Goal: Information Seeking & Learning: Learn about a topic

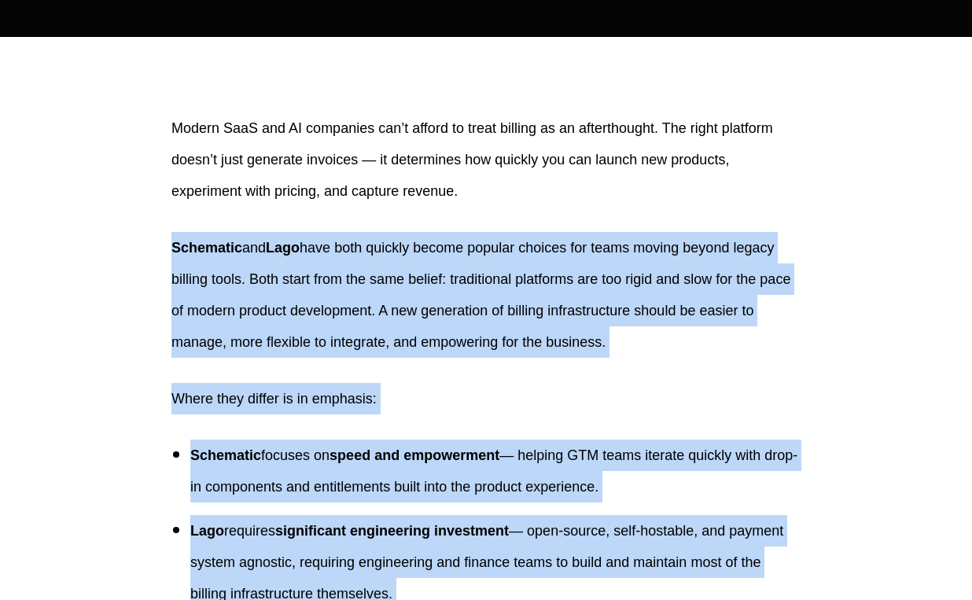
scroll to position [414, 0]
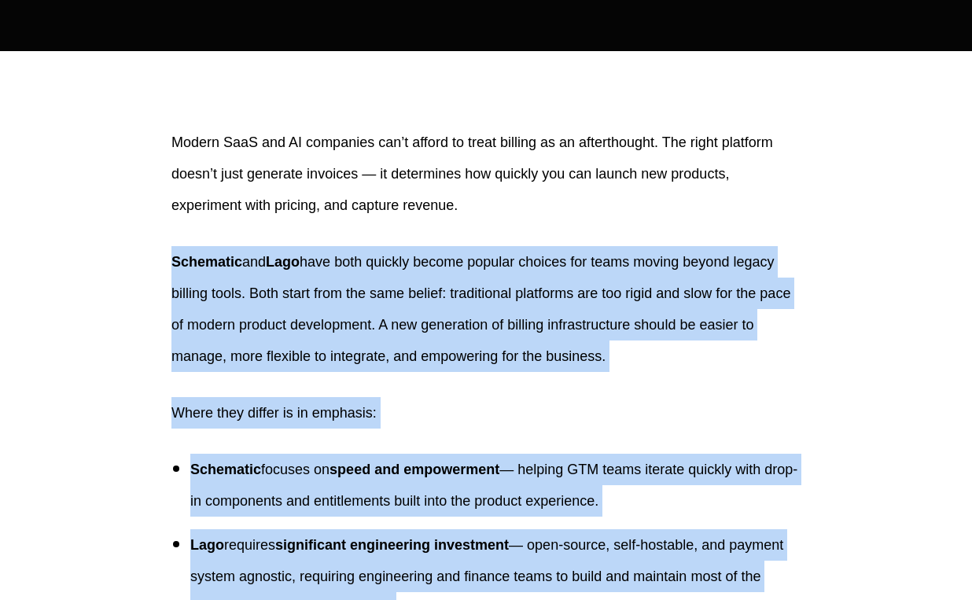
click at [341, 254] on p "Schematic and Lago have both quickly become popular choices for teams moving be…" at bounding box center [485, 309] width 629 height 126
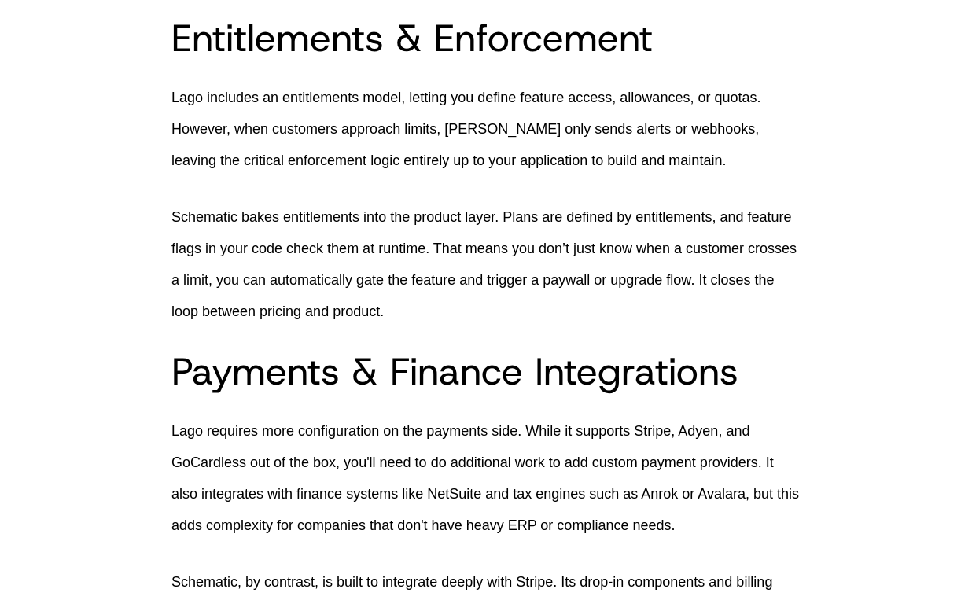
scroll to position [1833, 0]
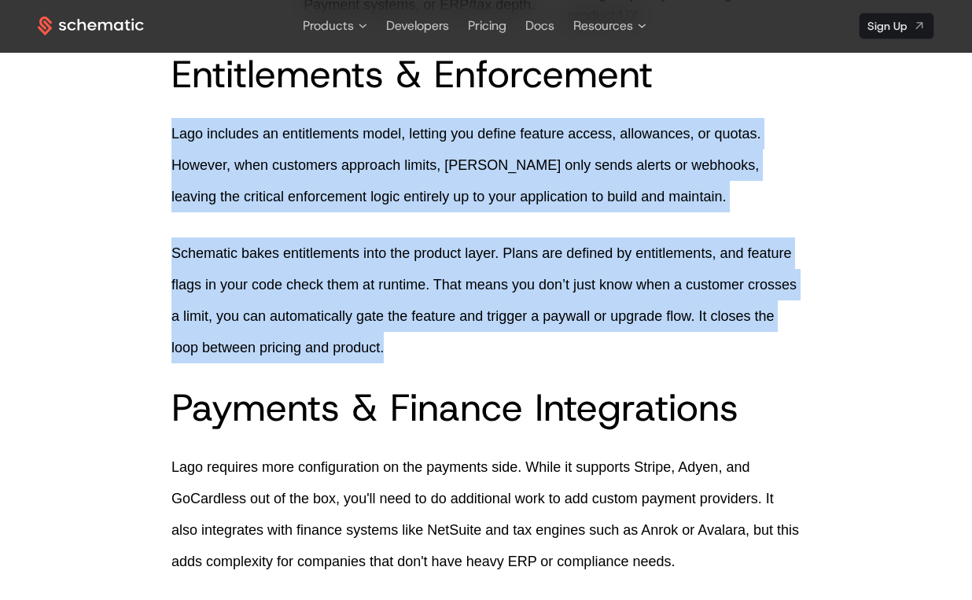
drag, startPoint x: 493, startPoint y: 360, endPoint x: 164, endPoint y: 134, distance: 398.7
click at [164, 134] on div "Modern SaaS and AI companies can’t afford to treat billing as an afterthought. …" at bounding box center [486, 381] width 897 height 3349
copy div "Lago includes an entitlements model, letting you define feature access, allowan…"
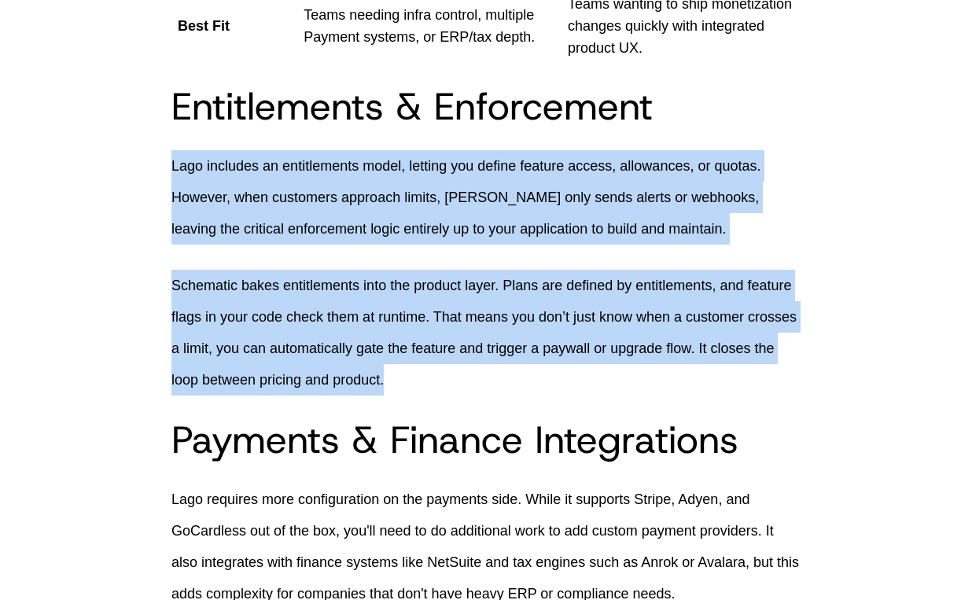
scroll to position [1804, 0]
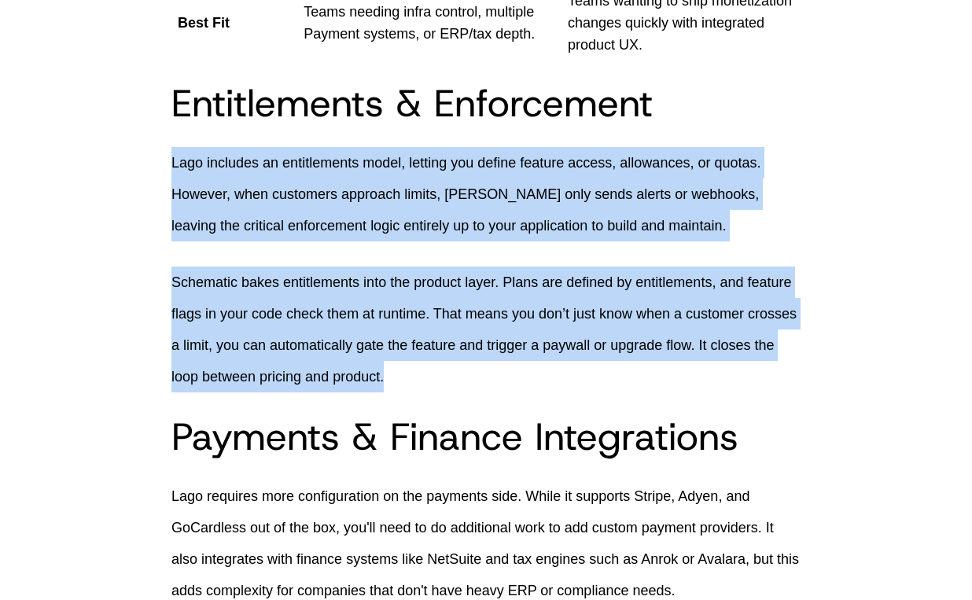
click at [437, 296] on p "Schematic bakes entitlements into the product layer. Plans are defined by entit…" at bounding box center [485, 330] width 629 height 126
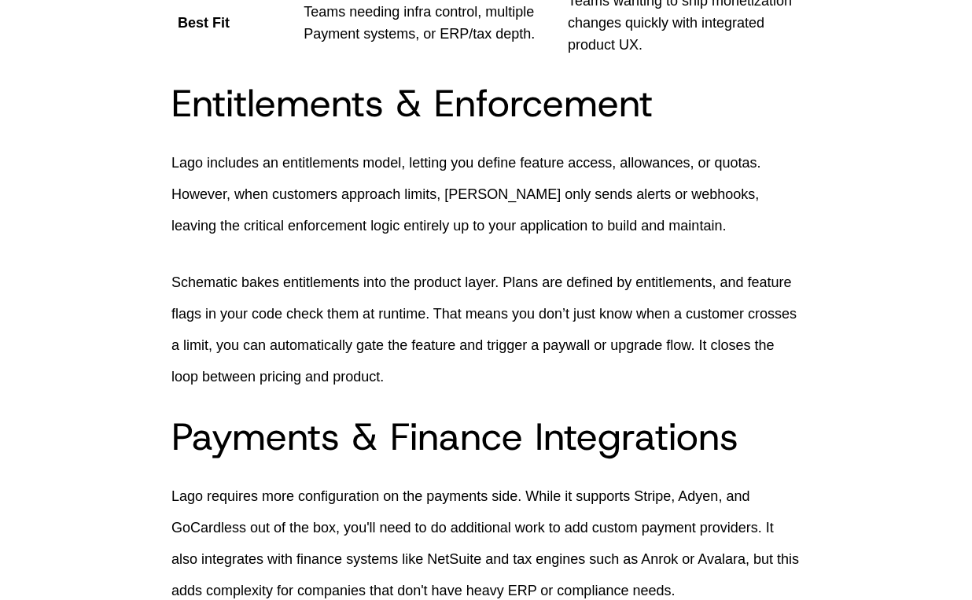
scroll to position [1872, 0]
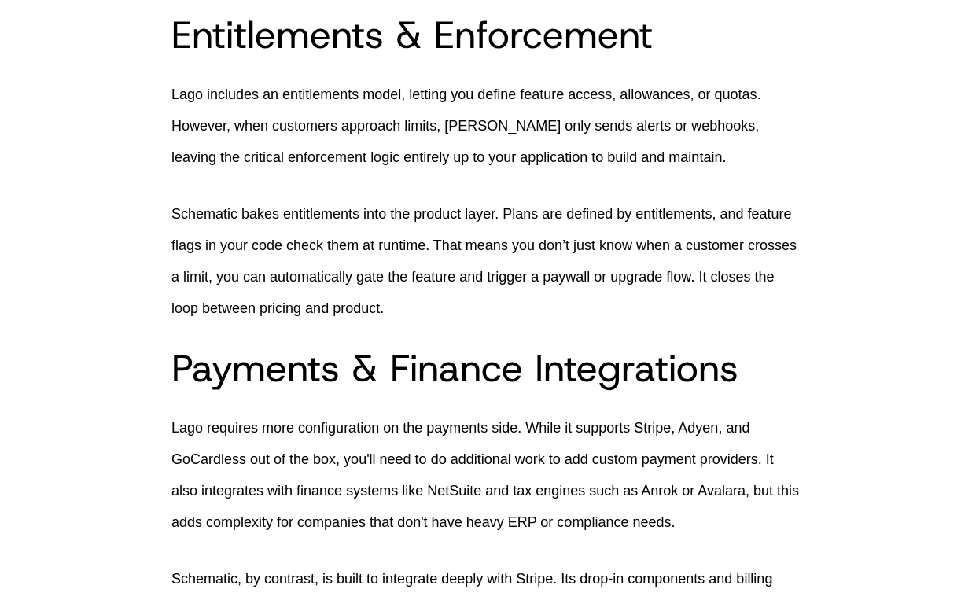
click at [333, 368] on h2 "Payments & Finance Integrations" at bounding box center [485, 368] width 629 height 38
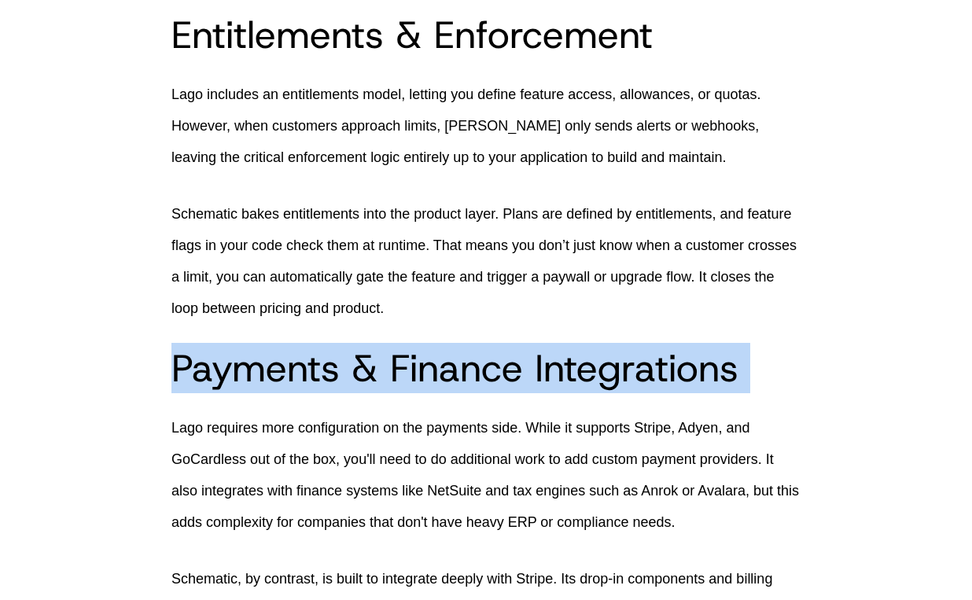
click at [333, 368] on h2 "Payments & Finance Integrations" at bounding box center [485, 368] width 629 height 38
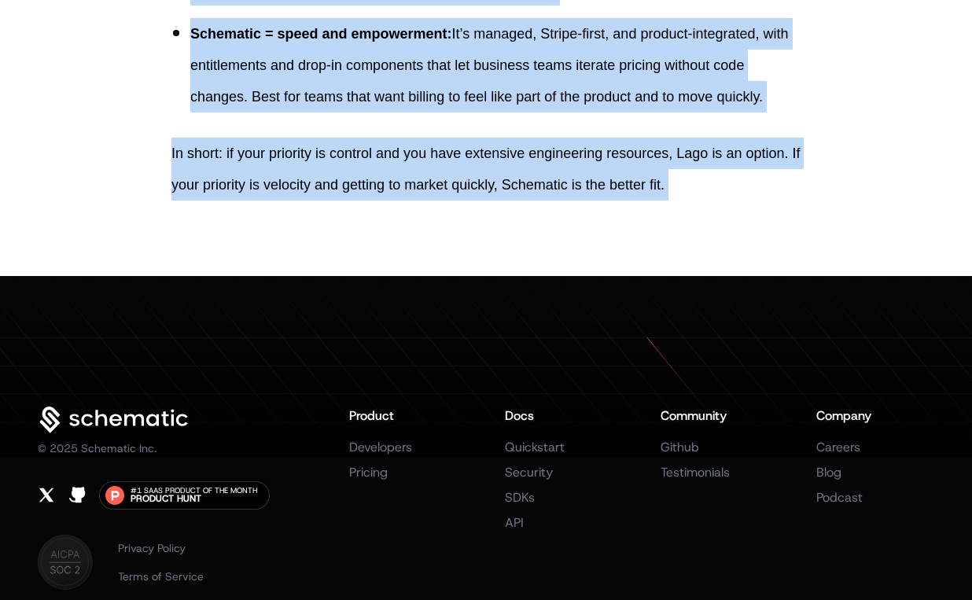
scroll to position [3669, 0]
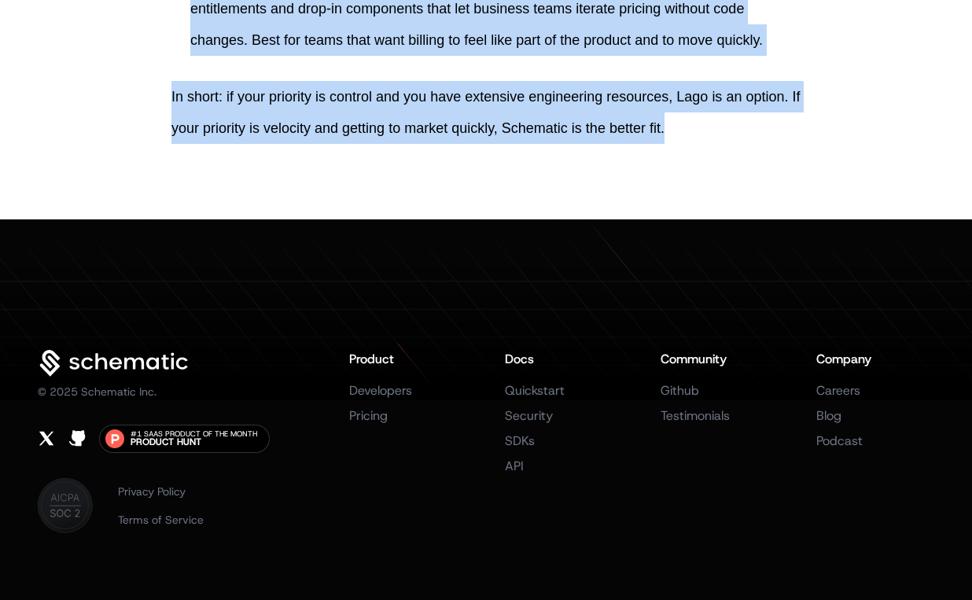
drag, startPoint x: 169, startPoint y: 173, endPoint x: 793, endPoint y: 173, distance: 623.6
copy div "Lago and Schematic both reflect the new wave of billing platforms: easier to ma…"
